Goal: Navigation & Orientation: Go to known website

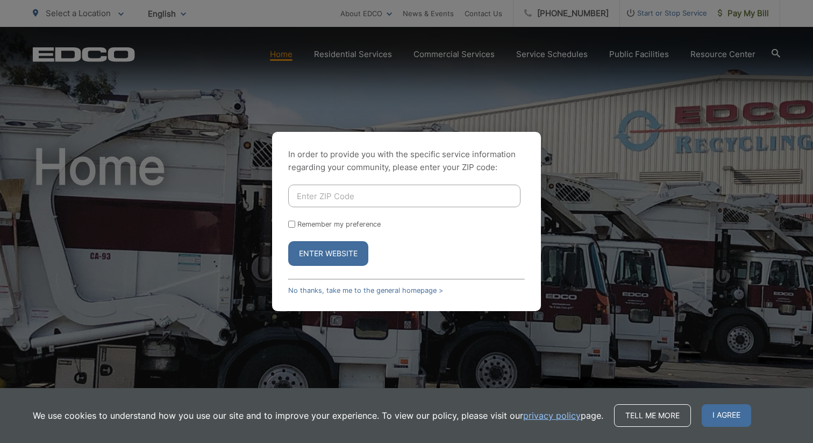
click at [326, 200] on input "Enter ZIP Code" at bounding box center [404, 195] width 232 height 23
type input "92123"
click at [312, 250] on button "Enter Website" at bounding box center [328, 253] width 80 height 25
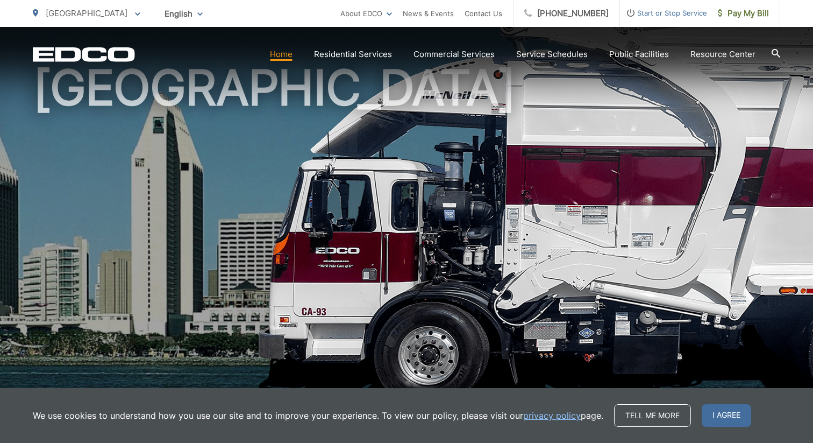
scroll to position [97, 0]
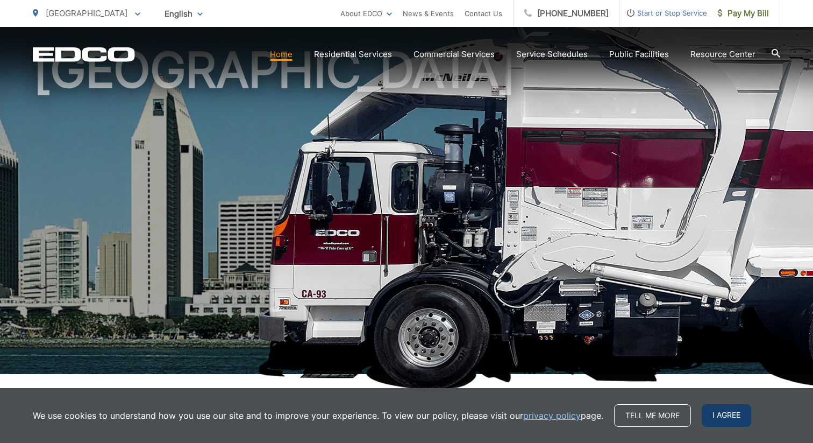
click at [727, 406] on span "I agree" at bounding box center [726, 415] width 49 height 23
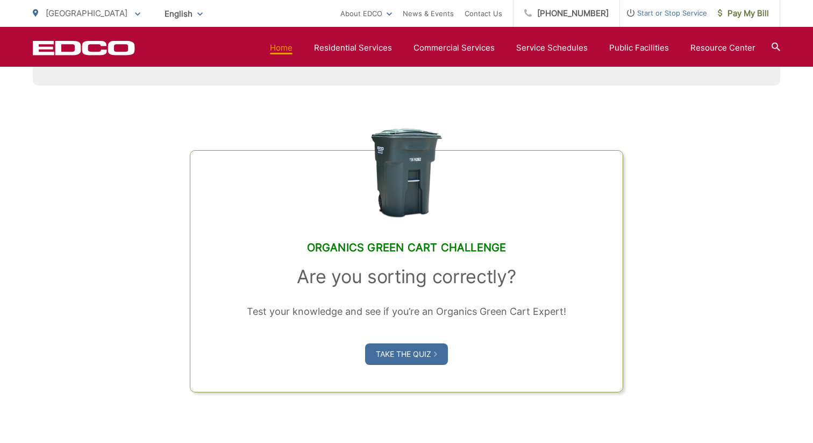
scroll to position [749, 0]
